Goal: Navigation & Orientation: Find specific page/section

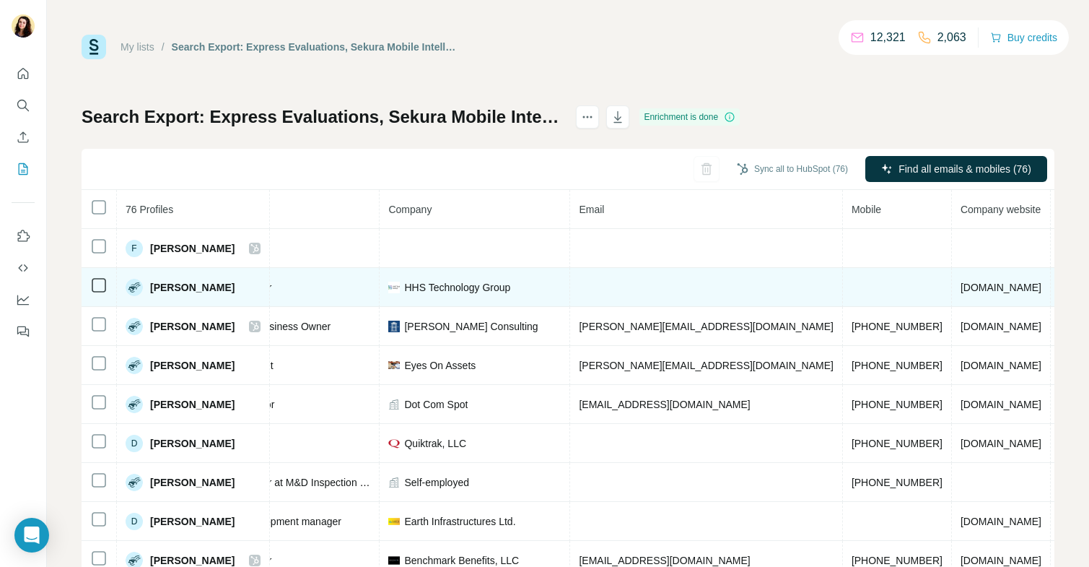
scroll to position [0, 320]
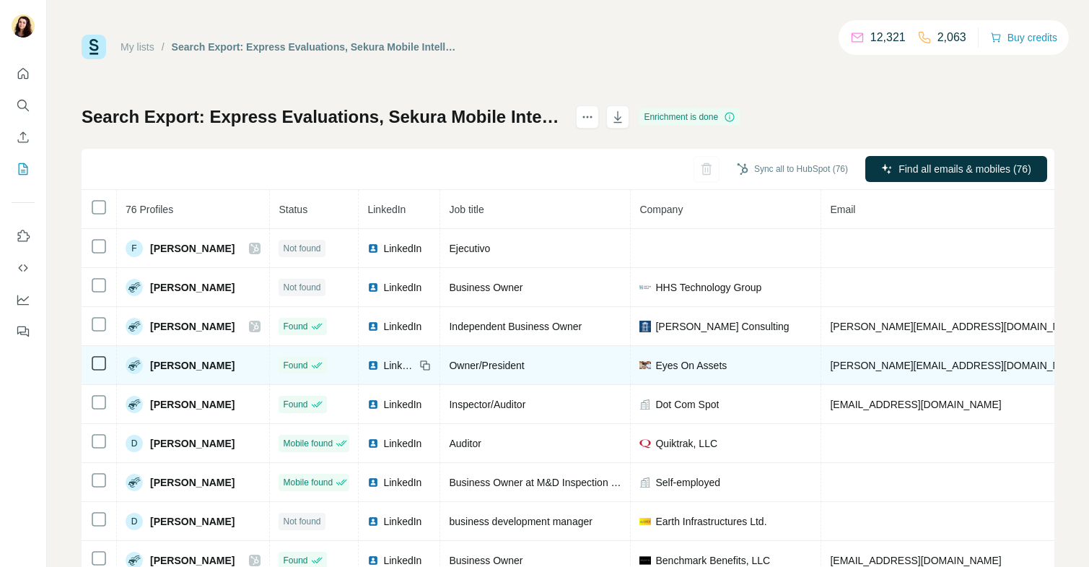
scroll to position [0, 320]
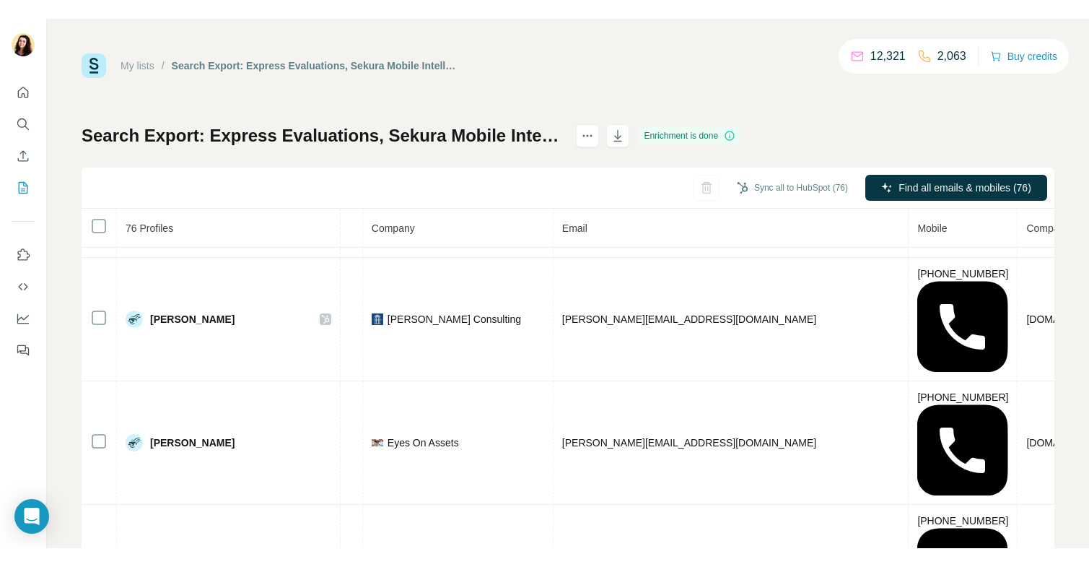
scroll to position [74, 339]
